Goal: Task Accomplishment & Management: Use online tool/utility

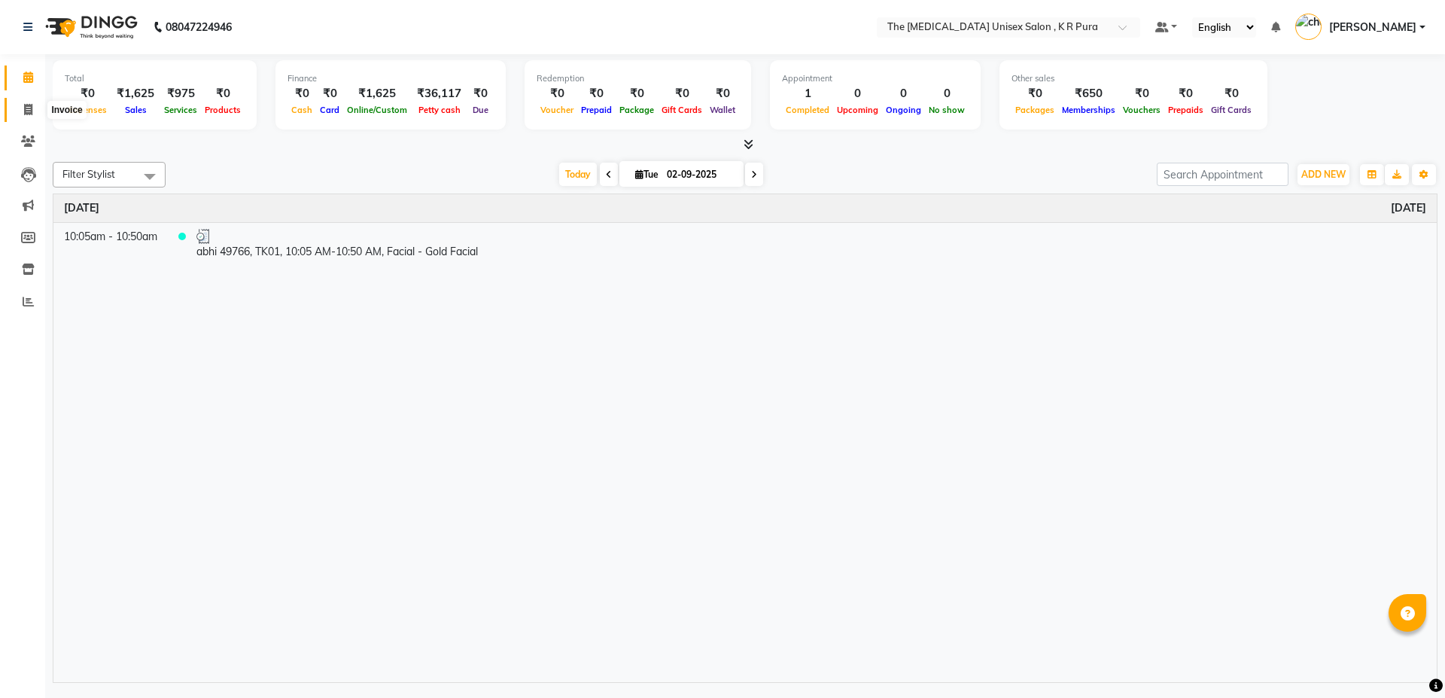
click at [33, 104] on span at bounding box center [28, 110] width 26 height 17
select select "service"
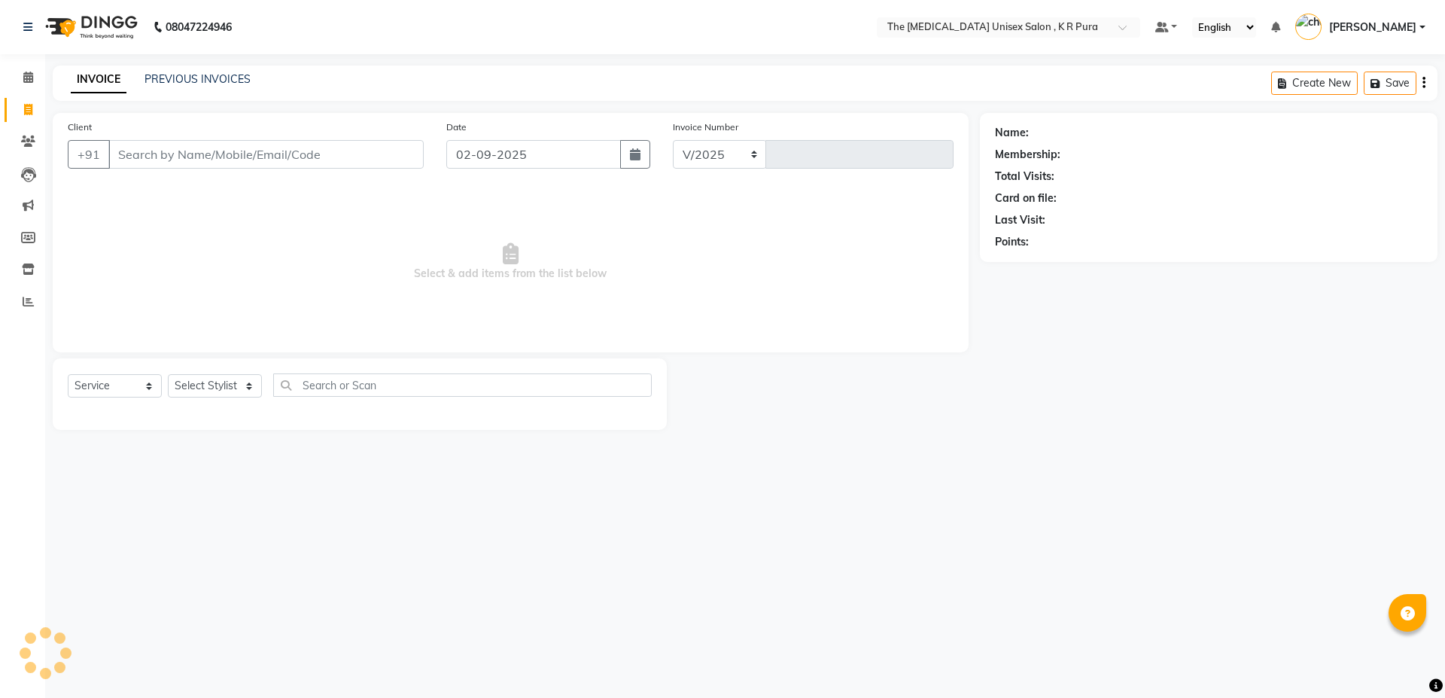
select select "4050"
type input "2836"
click at [160, 164] on input "Client" at bounding box center [265, 154] width 315 height 29
click at [159, 148] on input "Client" at bounding box center [265, 154] width 315 height 29
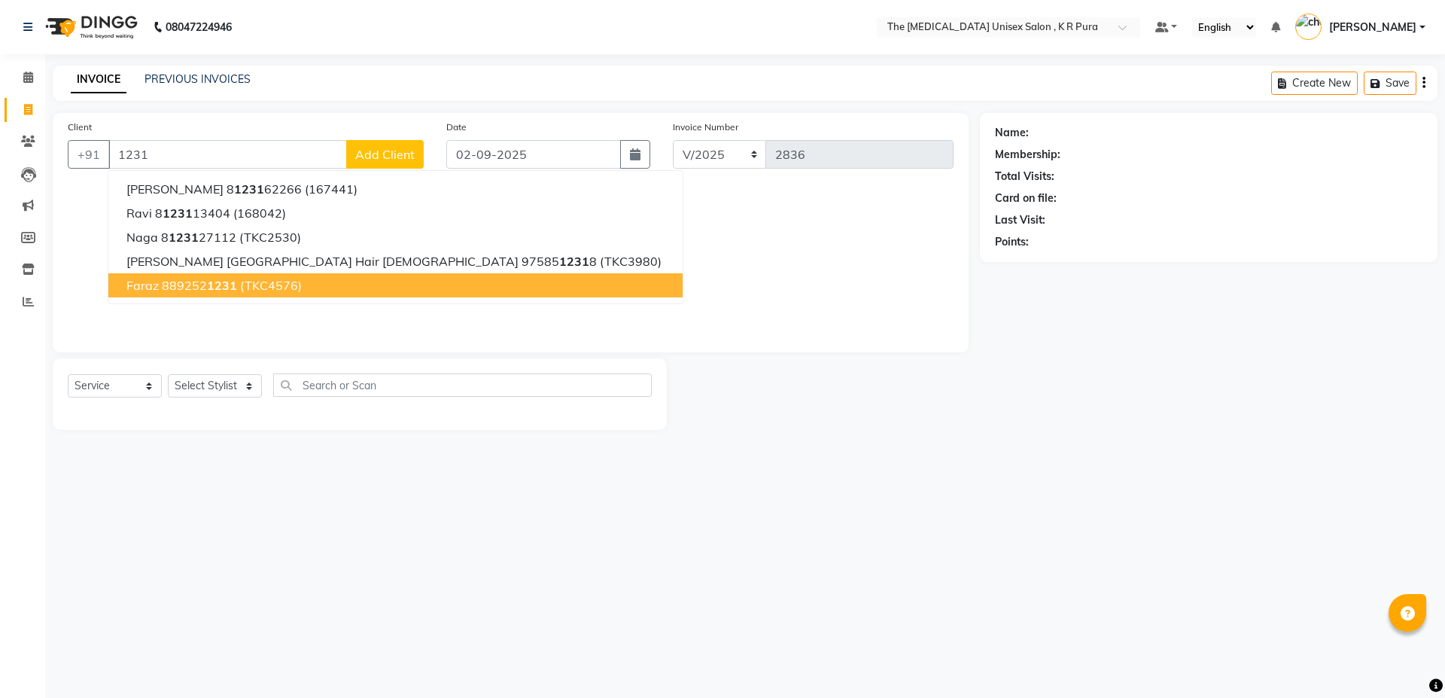
click at [159, 288] on button "faraz 889252 1231 (TKC4576)" at bounding box center [395, 285] width 574 height 24
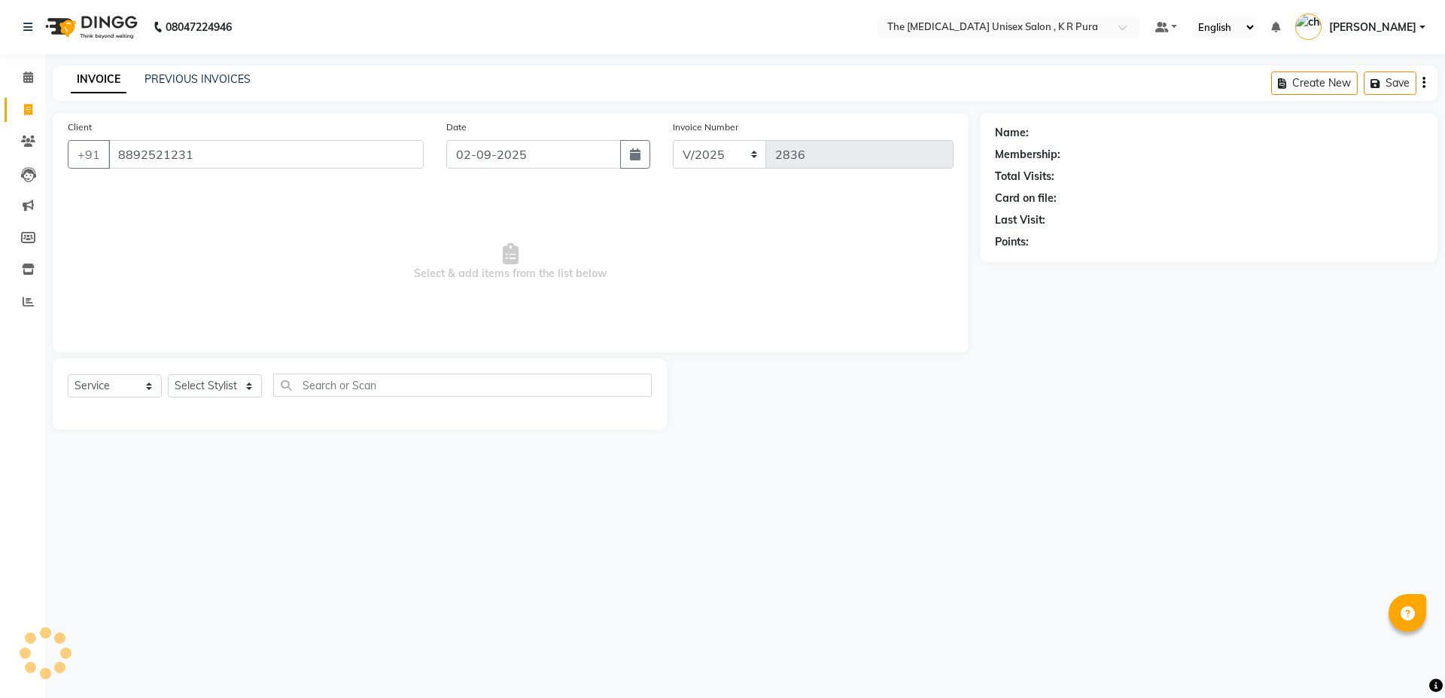
type input "8892521231"
select select "1: Object"
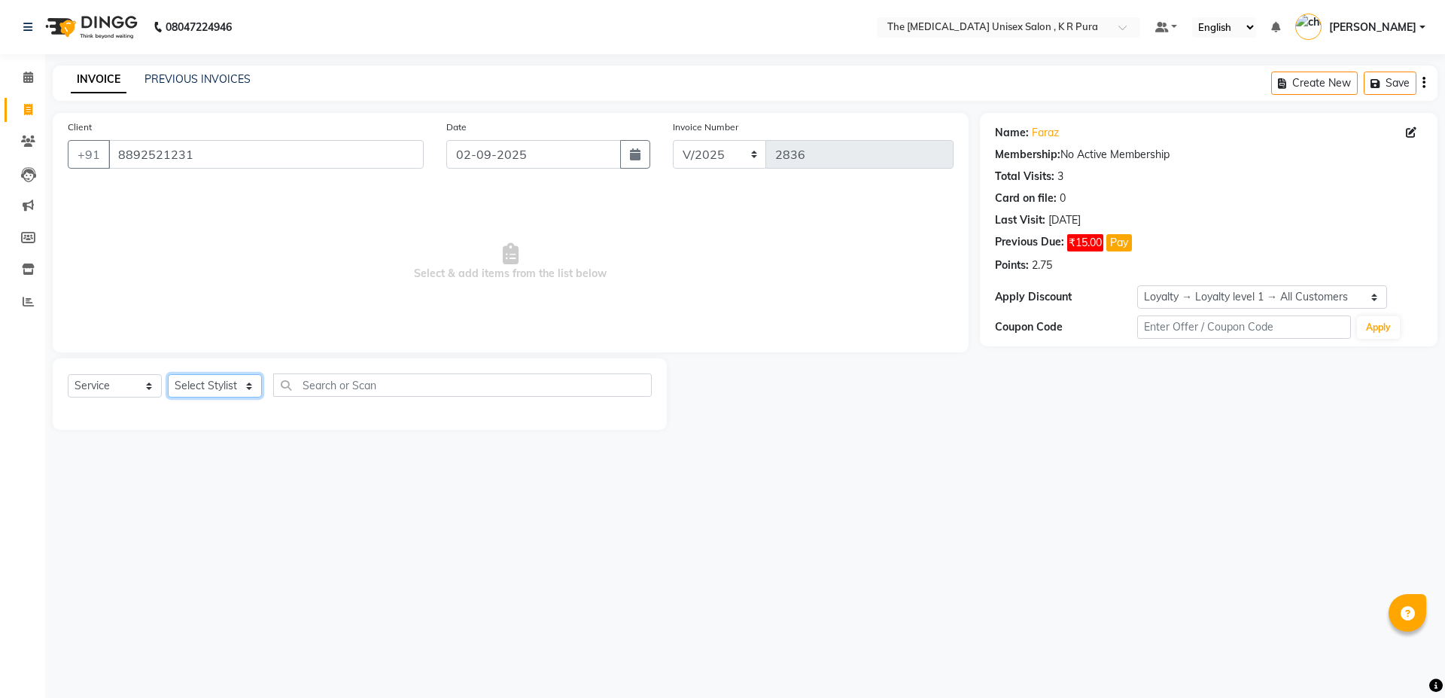
click at [229, 384] on select "Select Stylist armaan [PERSON_NAME] kunti [PERSON_NAME] [PERSON_NAME]" at bounding box center [215, 385] width 94 height 23
click at [168, 374] on select "Select Stylist armaan [PERSON_NAME] kunti [PERSON_NAME] [PERSON_NAME]" at bounding box center [215, 385] width 94 height 23
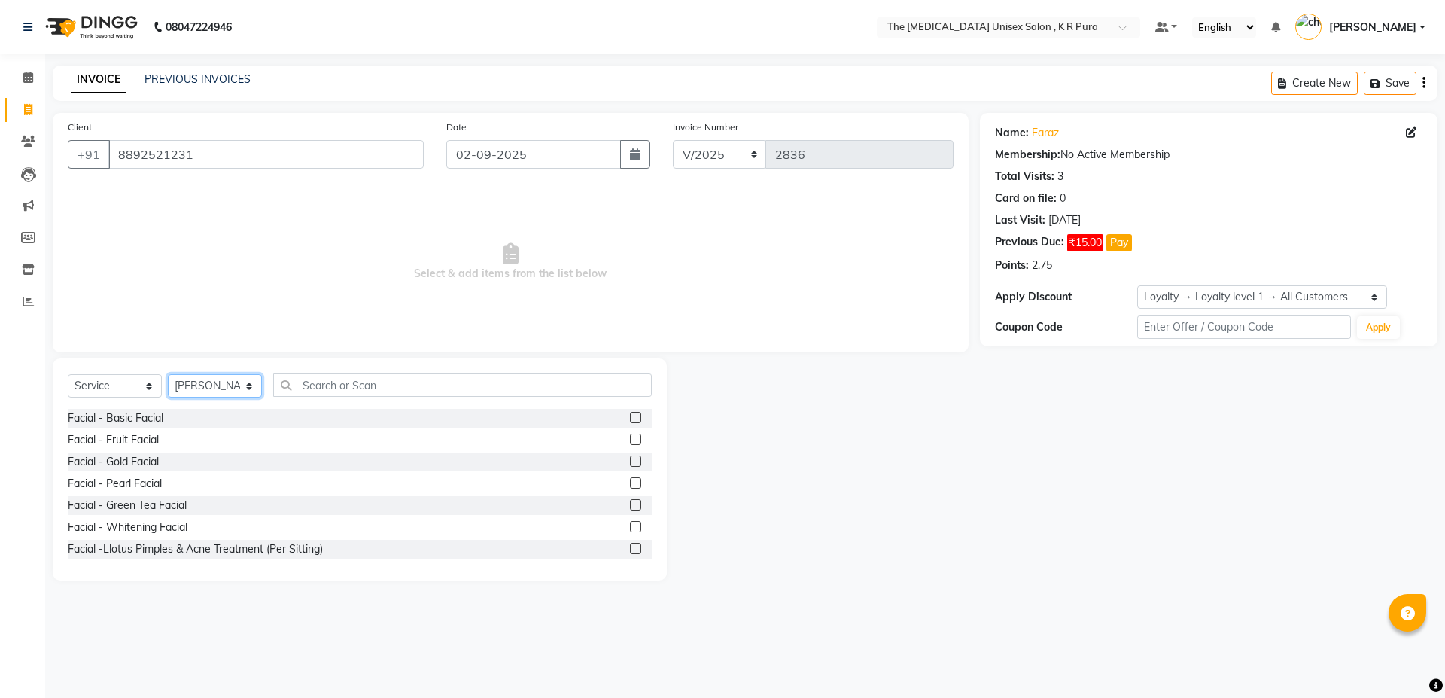
click at [214, 387] on select "Select Stylist armaan [PERSON_NAME] kunti [PERSON_NAME] [PERSON_NAME]" at bounding box center [215, 385] width 94 height 23
select select "86388"
click at [168, 374] on select "Select Stylist armaan [PERSON_NAME] kunti [PERSON_NAME] [PERSON_NAME]" at bounding box center [215, 385] width 94 height 23
click at [324, 386] on input "text" at bounding box center [462, 384] width 379 height 23
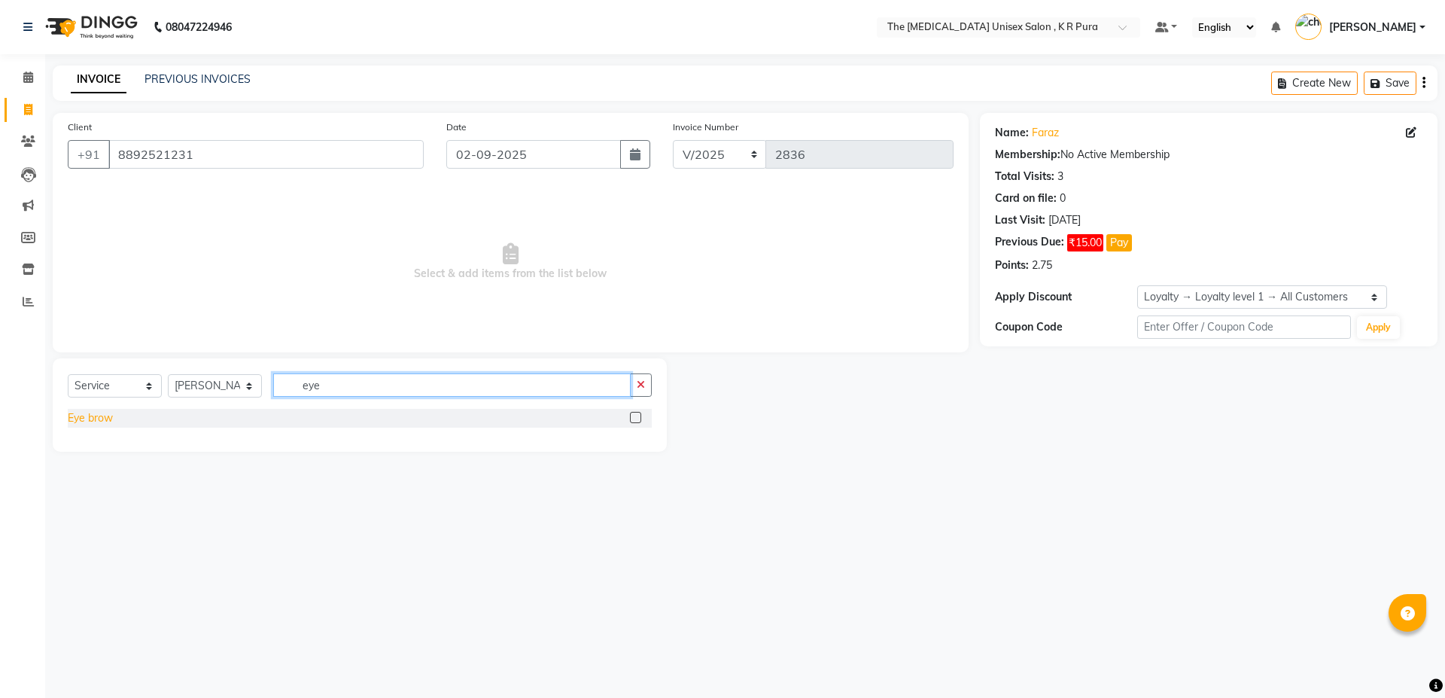
type input "eye"
click at [106, 416] on div "Eye brow" at bounding box center [90, 418] width 45 height 16
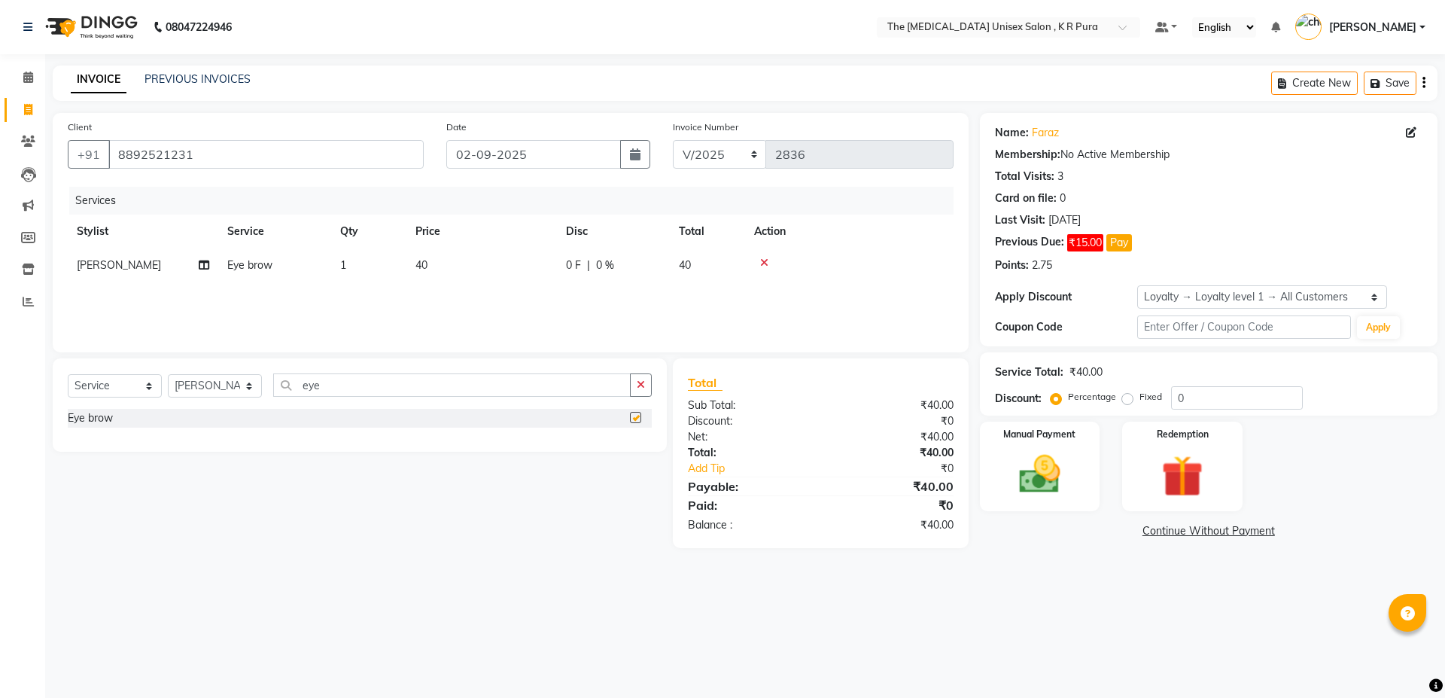
checkbox input "false"
click at [363, 379] on input "eye" at bounding box center [452, 384] width 358 height 23
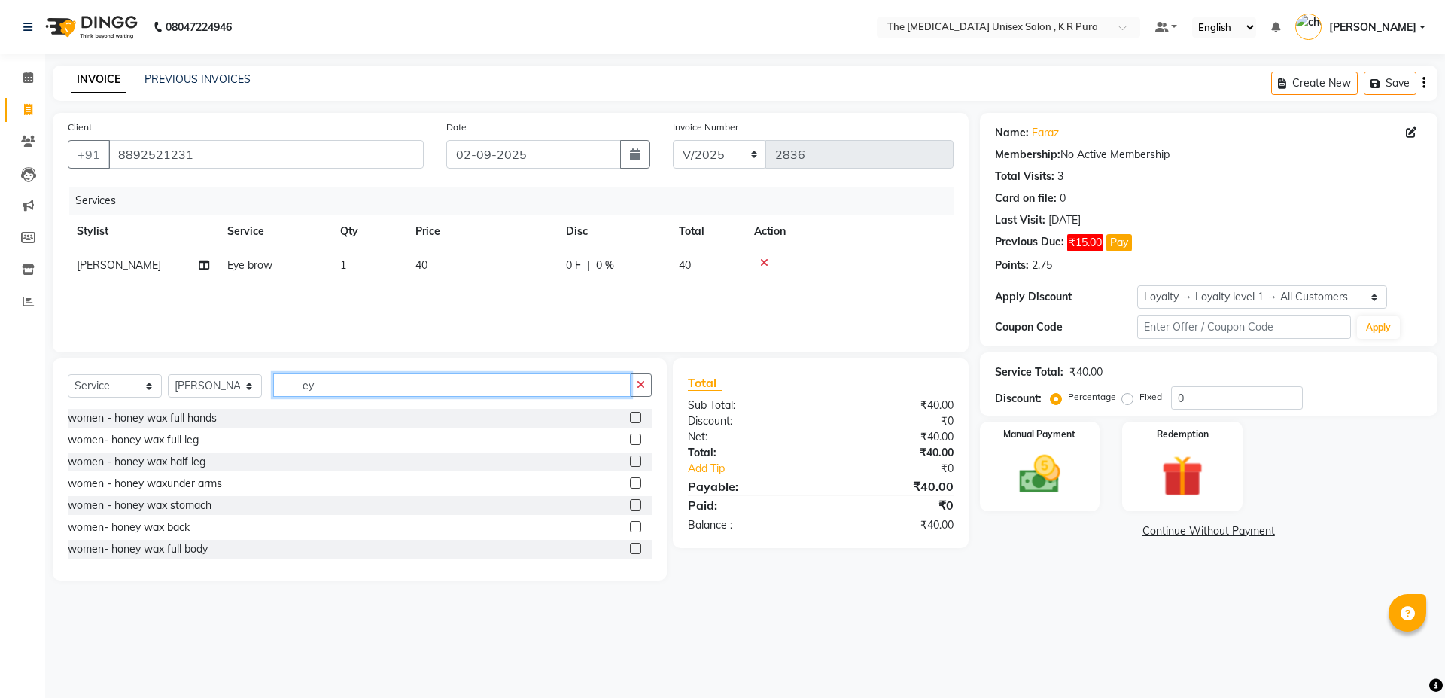
type input "e"
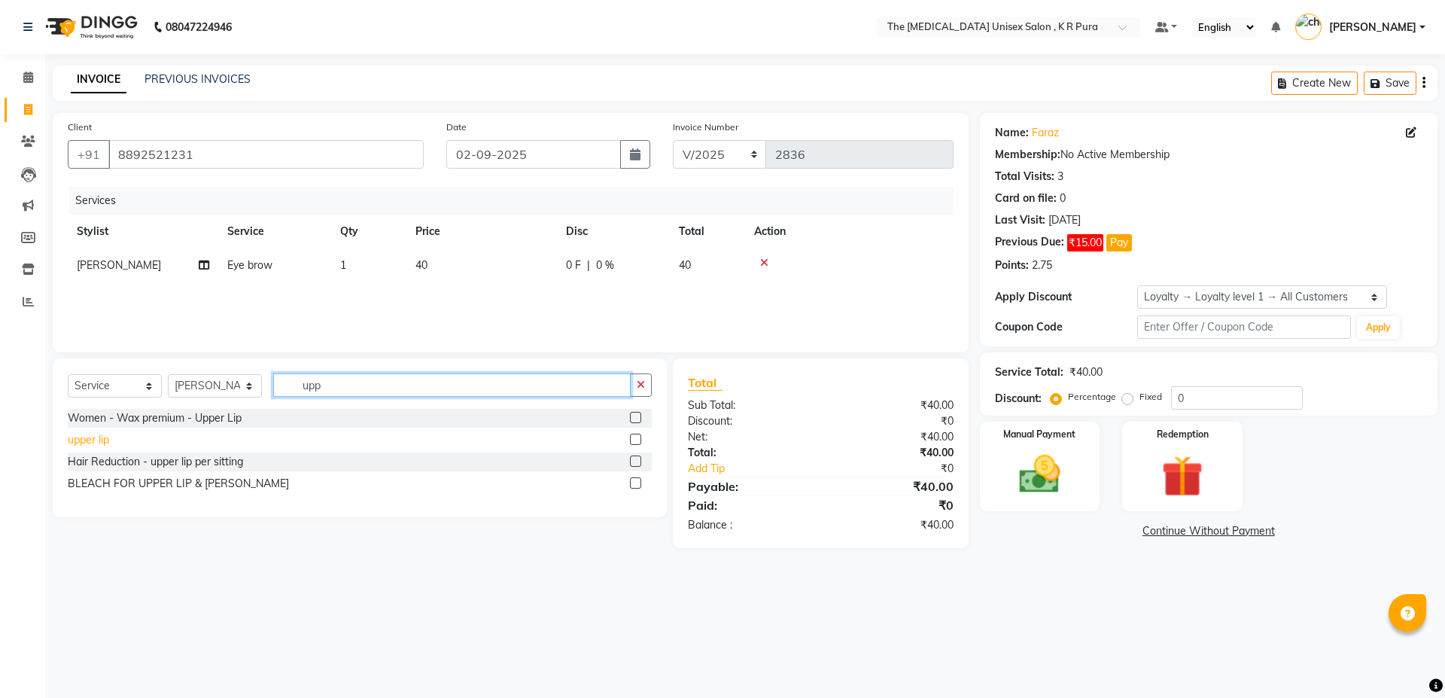
type input "upp"
click at [75, 443] on div "upper lip" at bounding box center [88, 440] width 41 height 16
checkbox input "false"
click at [1033, 477] on img at bounding box center [1040, 474] width 70 height 50
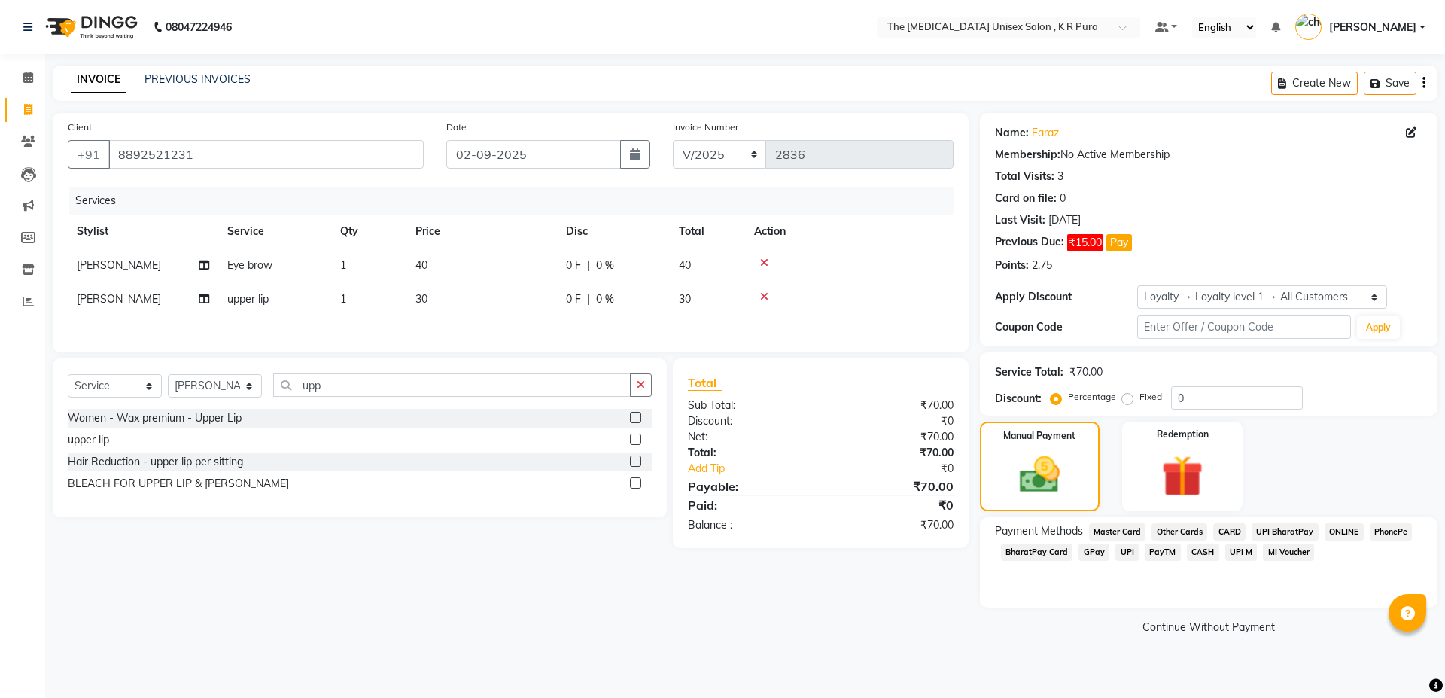
click at [1187, 543] on span "CASH" at bounding box center [1203, 551] width 32 height 17
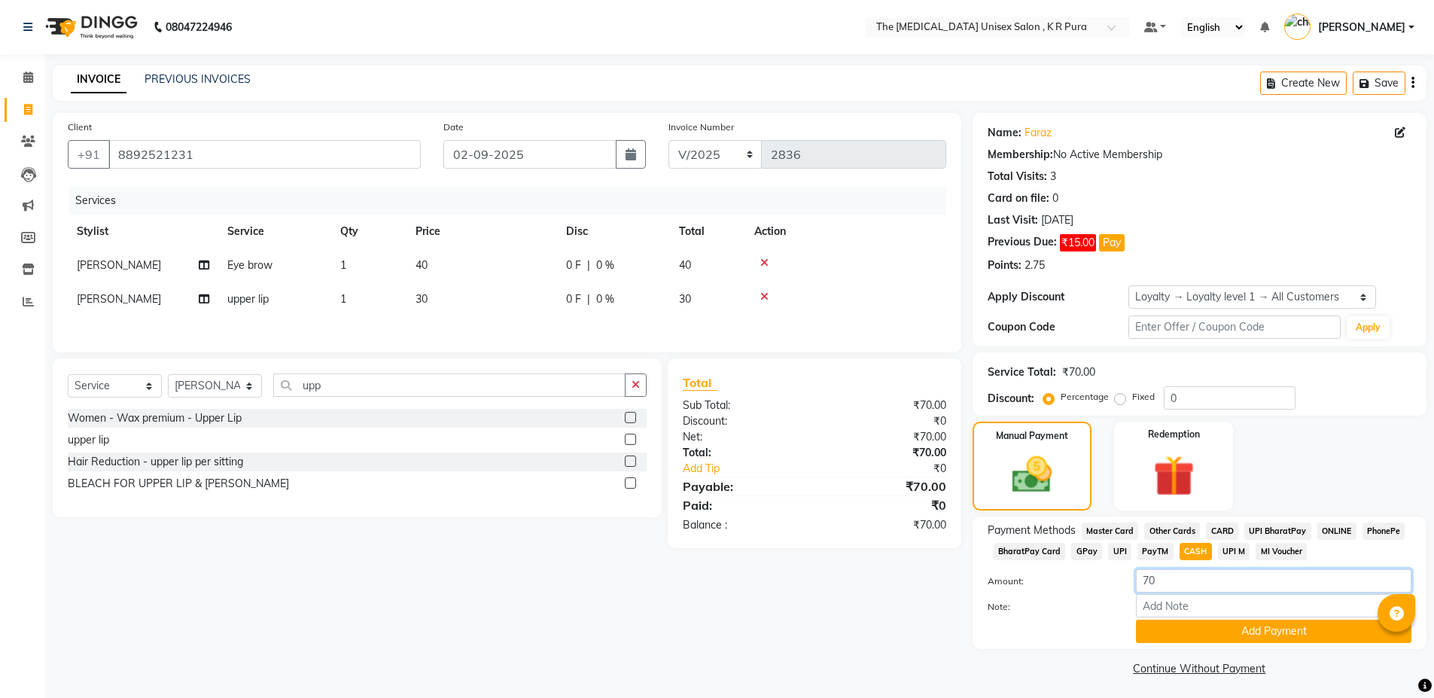
drag, startPoint x: 1176, startPoint y: 584, endPoint x: 1174, endPoint y: 576, distance: 8.6
click at [1176, 584] on input "70" at bounding box center [1273, 580] width 275 height 23
type input "7"
type input "100"
click at [1248, 632] on button "Add Payment" at bounding box center [1273, 630] width 275 height 23
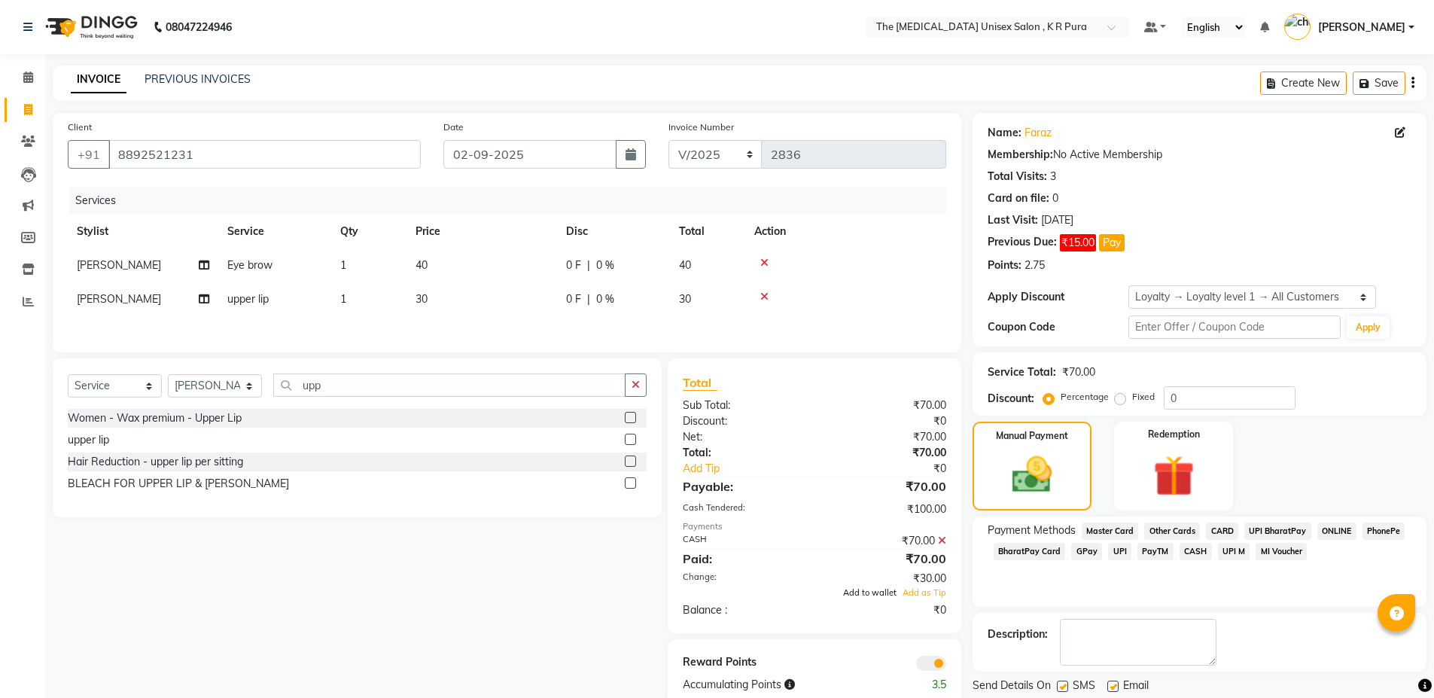
click at [869, 592] on span "Add to wallet" at bounding box center [869, 592] width 53 height 11
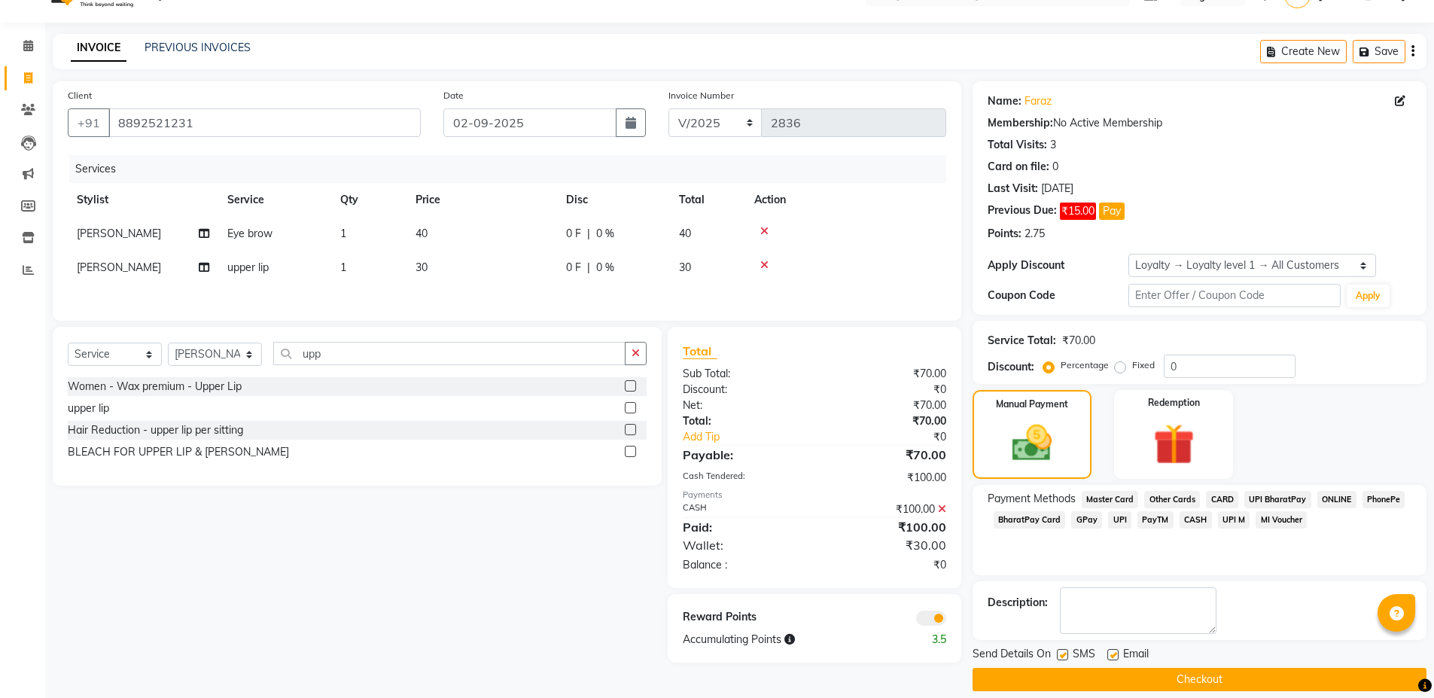
scroll to position [47, 0]
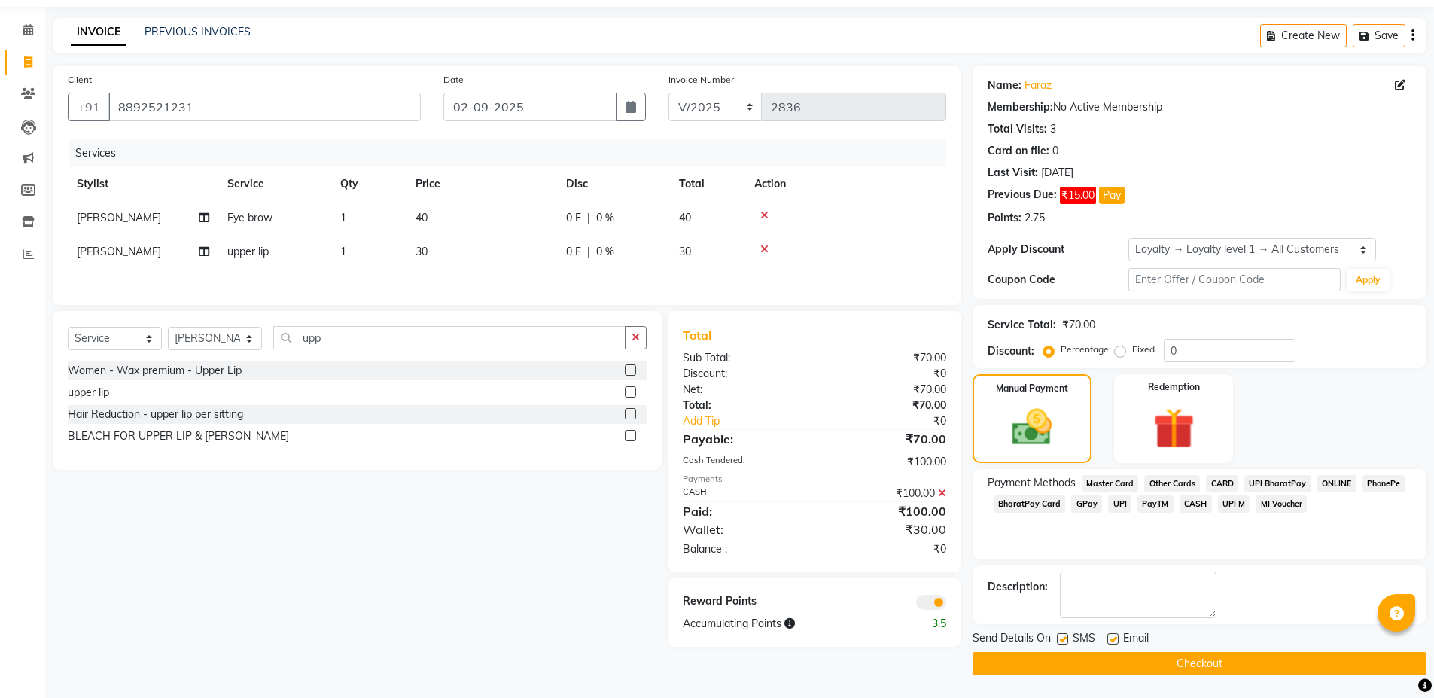
click at [1071, 659] on button "Checkout" at bounding box center [1199, 663] width 454 height 23
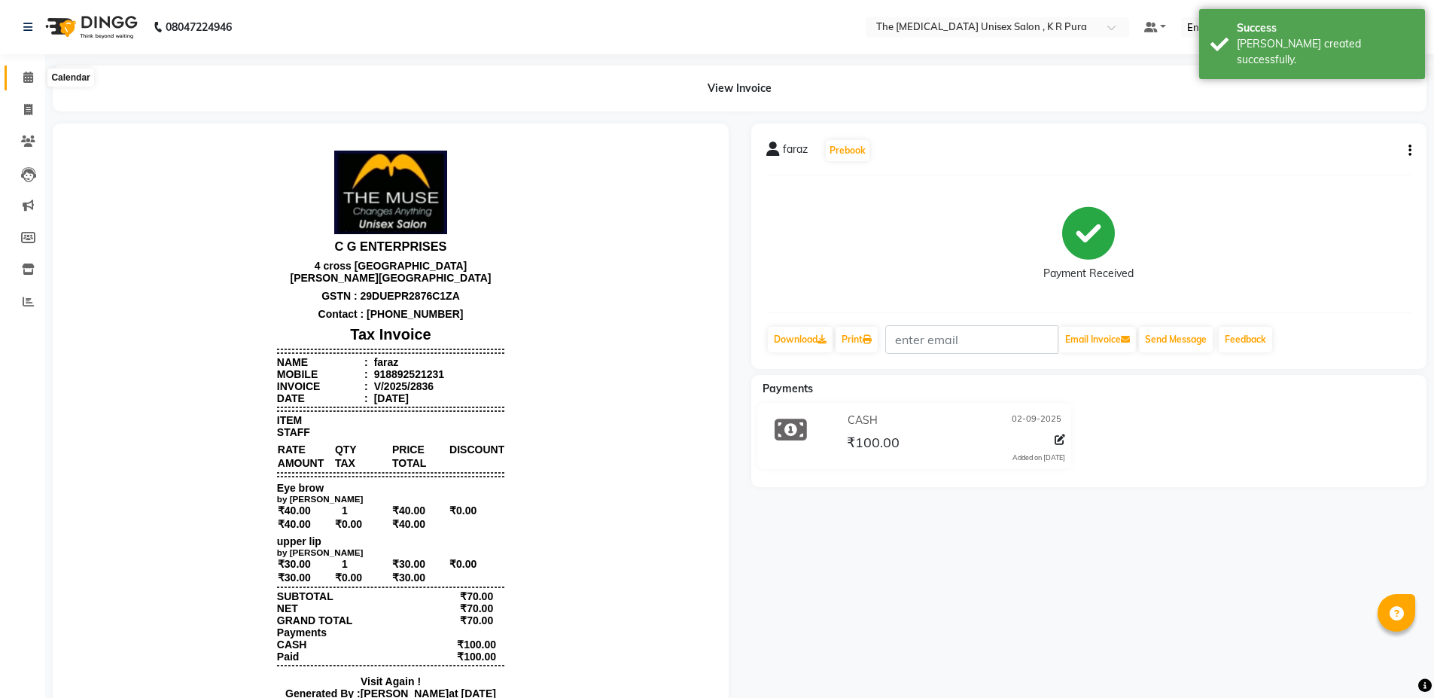
click at [17, 70] on span at bounding box center [28, 77] width 26 height 17
